Goal: Information Seeking & Learning: Find specific fact

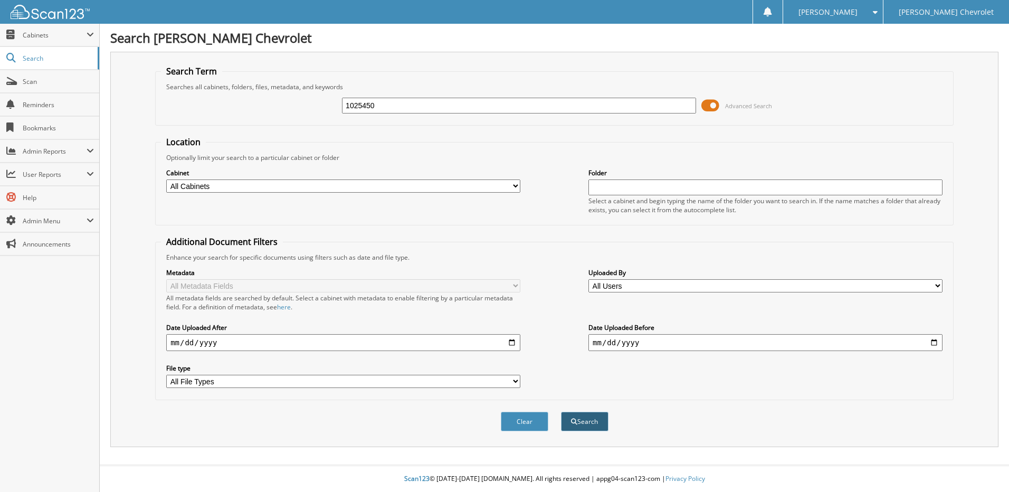
type input "1025450"
click at [589, 418] on button "Search" at bounding box center [584, 421] width 47 height 20
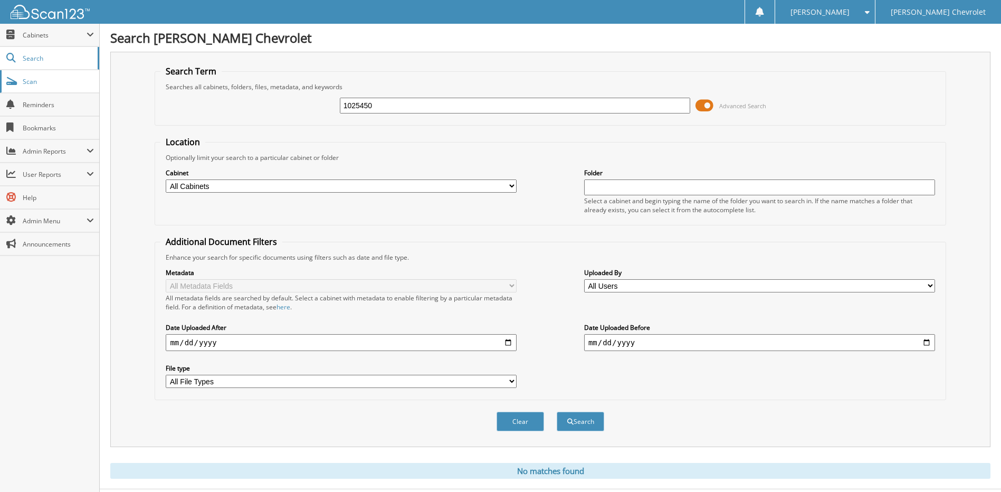
click at [52, 81] on span "Scan" at bounding box center [58, 81] width 71 height 9
